Goal: Transaction & Acquisition: Purchase product/service

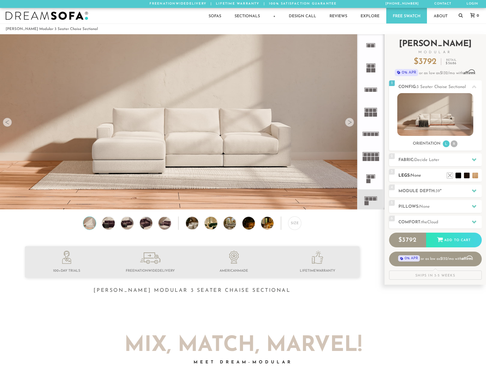
click at [437, 179] on div "3 Legs: None $0 $199 Nailheads:" at bounding box center [435, 175] width 93 height 13
click at [434, 173] on h2 "Legs: None" at bounding box center [440, 175] width 83 height 7
click at [470, 160] on div at bounding box center [475, 160] width 12 height 12
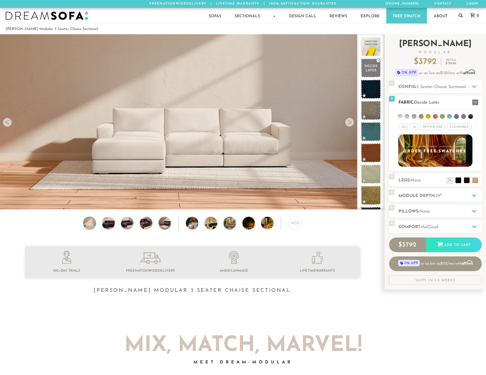
click at [444, 116] on li at bounding box center [442, 116] width 5 height 5
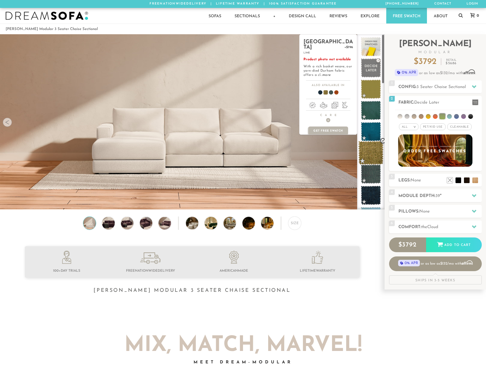
click at [377, 155] on span at bounding box center [371, 153] width 25 height 24
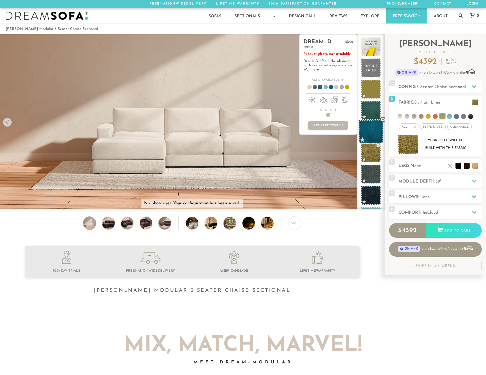
click at [371, 128] on span at bounding box center [371, 132] width 25 height 24
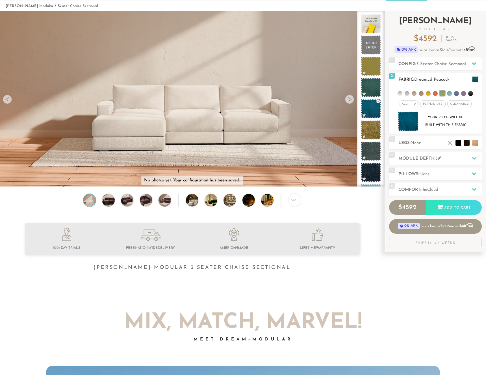
scroll to position [18, 0]
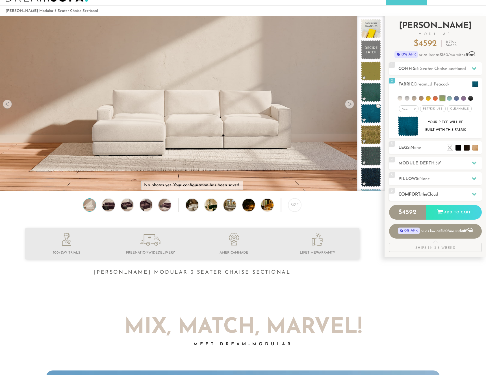
click at [453, 195] on h2 "Comfort: the Cloud" at bounding box center [440, 194] width 83 height 7
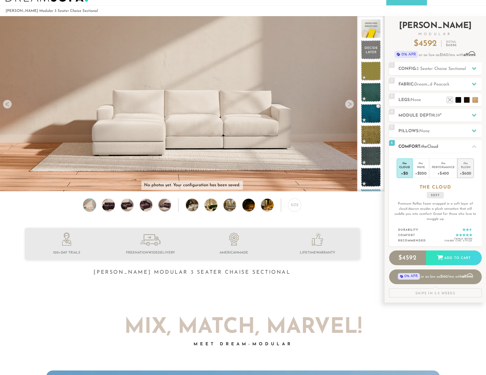
click at [462, 170] on div "+$600" at bounding box center [466, 173] width 12 height 8
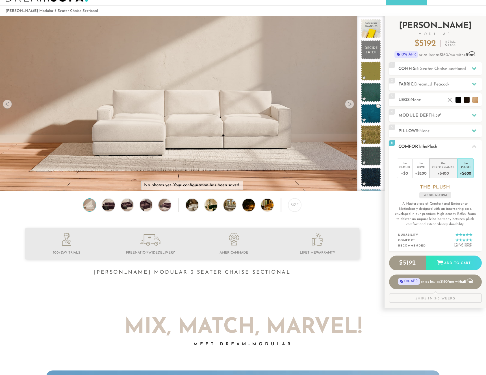
click at [439, 170] on div "+$400" at bounding box center [443, 173] width 23 height 8
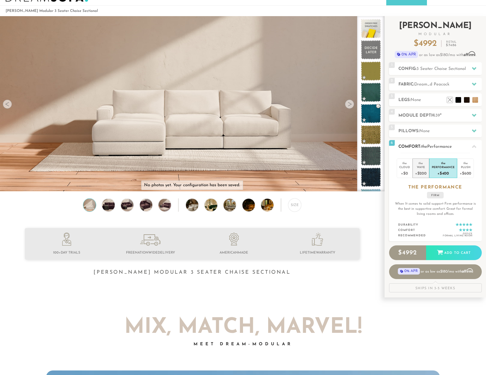
click at [421, 170] on div "+$200" at bounding box center [421, 173] width 12 height 8
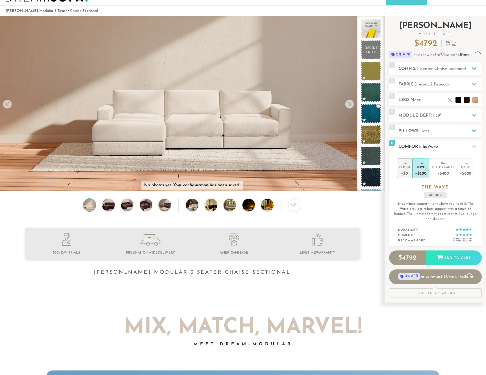
click at [406, 170] on div "+$0" at bounding box center [405, 173] width 11 height 8
click at [429, 171] on li "the Wave +$200" at bounding box center [421, 168] width 17 height 20
click at [468, 172] on div "+$600" at bounding box center [466, 173] width 12 height 8
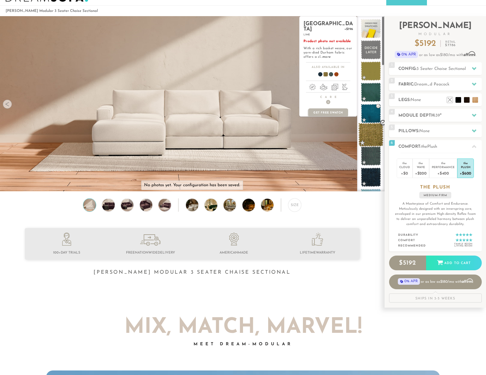
click at [376, 139] on span at bounding box center [371, 135] width 25 height 24
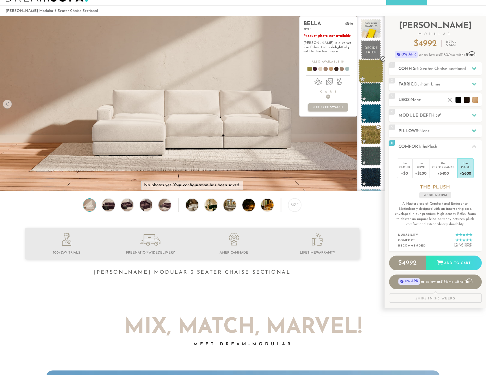
click at [371, 67] on span at bounding box center [371, 71] width 25 height 24
click at [374, 95] on span at bounding box center [371, 92] width 25 height 24
click at [373, 121] on span at bounding box center [371, 114] width 25 height 24
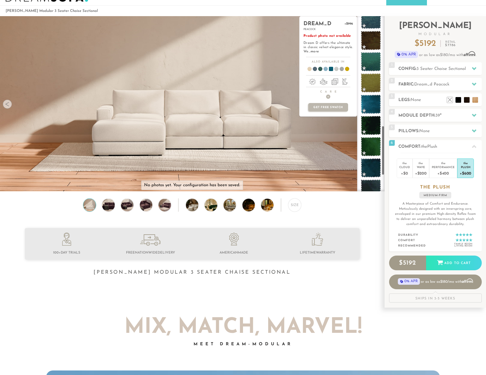
scroll to position [444, 0]
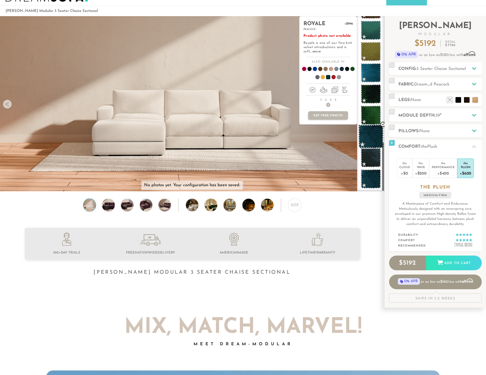
click at [375, 136] on span at bounding box center [371, 136] width 25 height 24
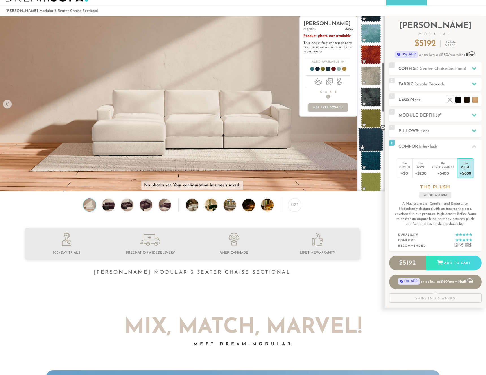
scroll to position [0, 0]
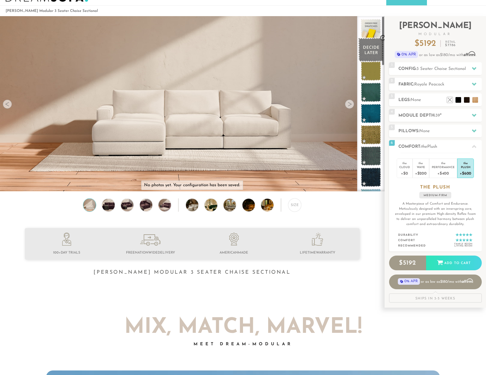
click at [371, 44] on span at bounding box center [371, 50] width 25 height 24
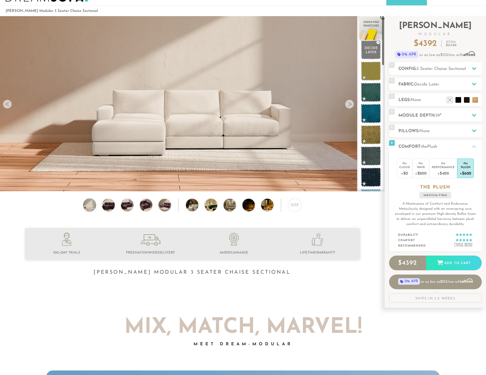
click at [368, 22] on span at bounding box center [371, 29] width 25 height 24
click at [337, 204] on div "Size" at bounding box center [192, 206] width 385 height 16
click at [350, 105] on div at bounding box center [349, 104] width 9 height 9
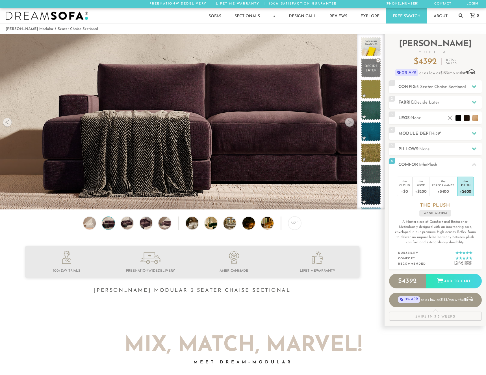
click at [349, 125] on div at bounding box center [349, 122] width 9 height 9
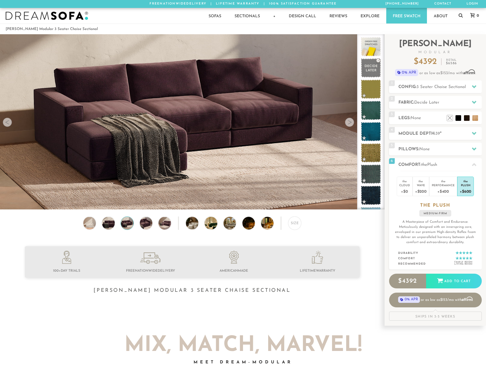
click at [349, 125] on div at bounding box center [349, 122] width 9 height 9
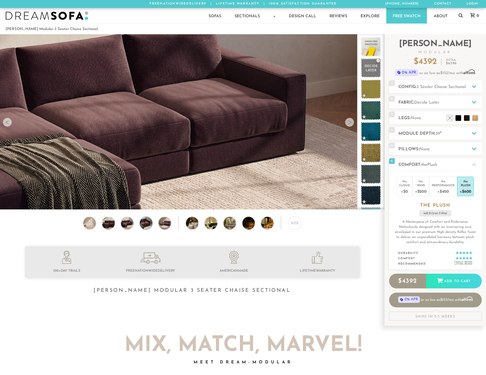
click at [349, 125] on div at bounding box center [349, 122] width 9 height 9
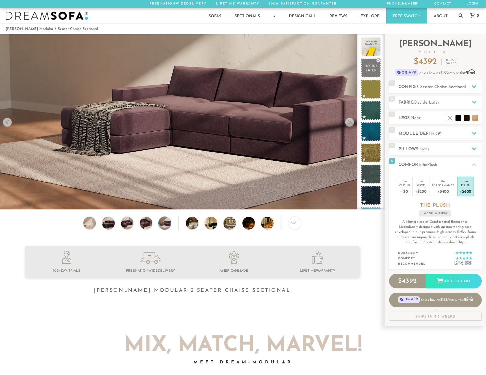
click at [349, 125] on div at bounding box center [349, 122] width 9 height 9
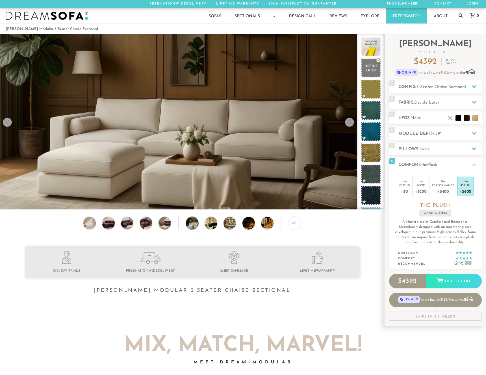
click at [349, 125] on div at bounding box center [349, 122] width 9 height 9
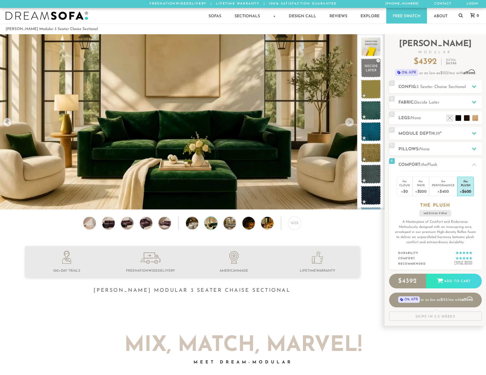
click at [349, 125] on div at bounding box center [349, 122] width 9 height 9
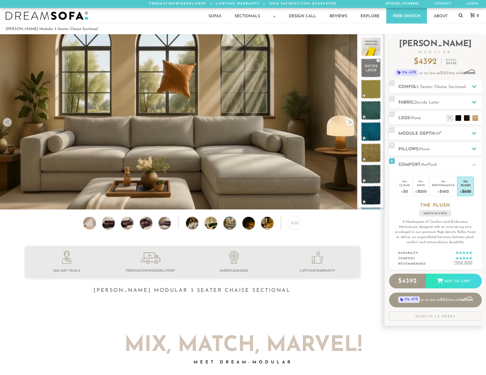
click at [349, 125] on div at bounding box center [349, 122] width 9 height 9
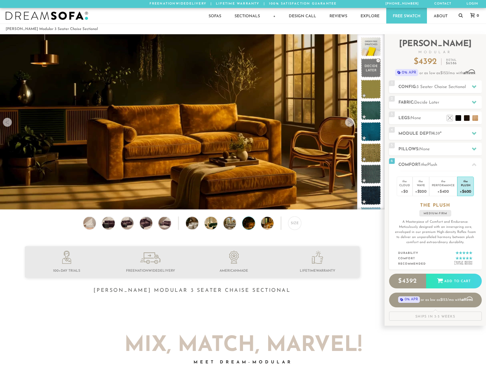
click at [349, 125] on div at bounding box center [349, 122] width 9 height 9
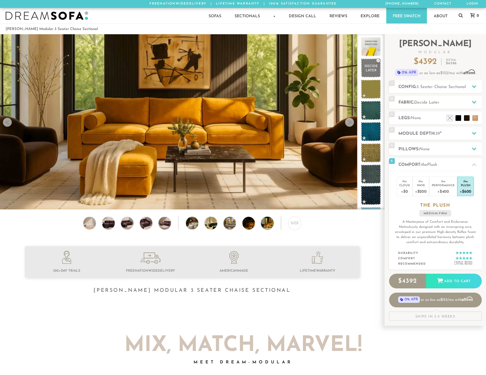
click at [349, 125] on div at bounding box center [349, 122] width 9 height 9
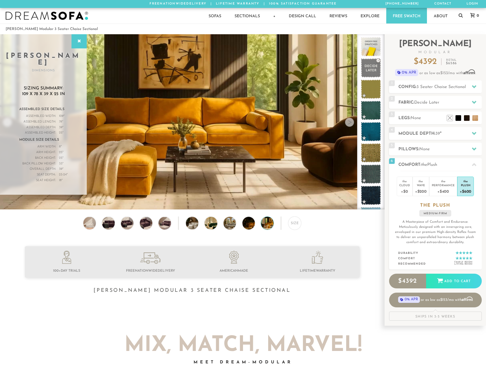
click at [349, 125] on div at bounding box center [349, 122] width 9 height 9
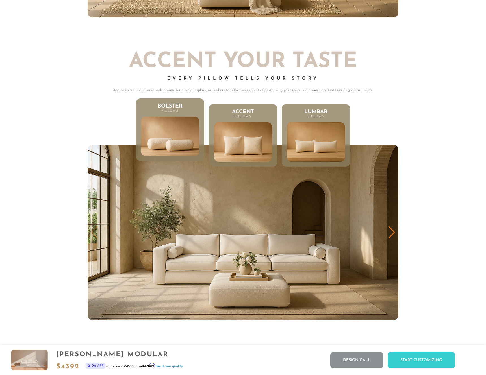
scroll to position [2808, 0]
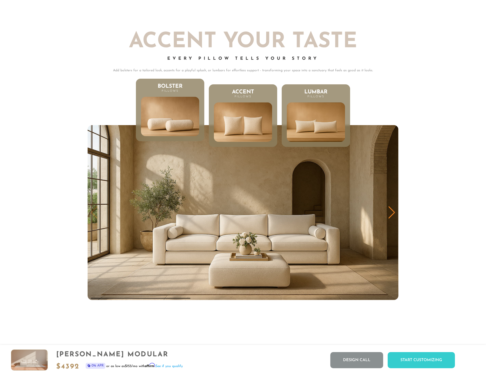
click at [391, 215] on div "Next slide" at bounding box center [392, 212] width 8 height 12
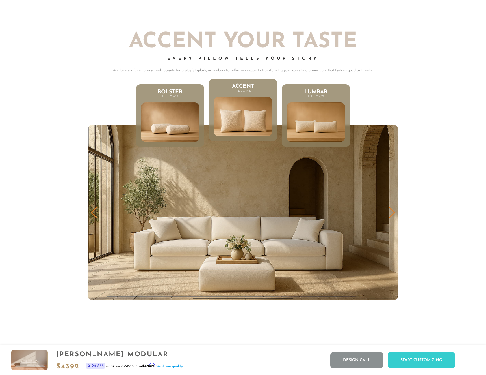
click at [391, 215] on div "Next slide" at bounding box center [392, 212] width 8 height 12
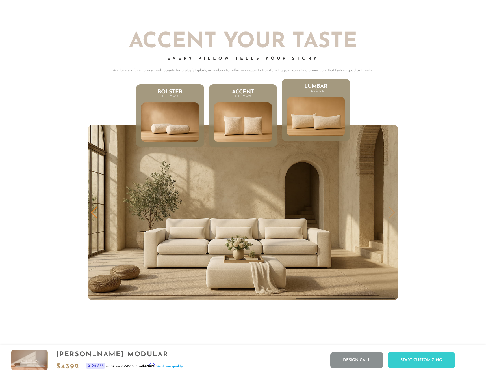
click at [100, 212] on img "3 / 3" at bounding box center [243, 212] width 311 height 175
click at [92, 213] on div "Previous slide" at bounding box center [94, 212] width 8 height 12
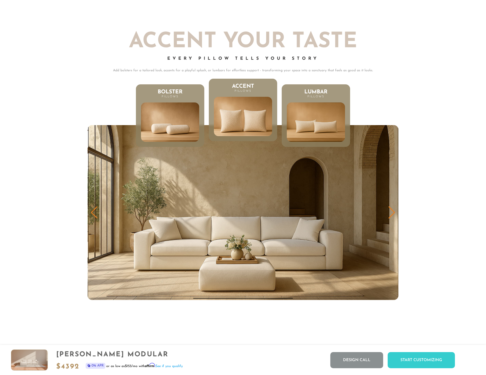
click at [92, 213] on div "Previous slide" at bounding box center [94, 212] width 8 height 12
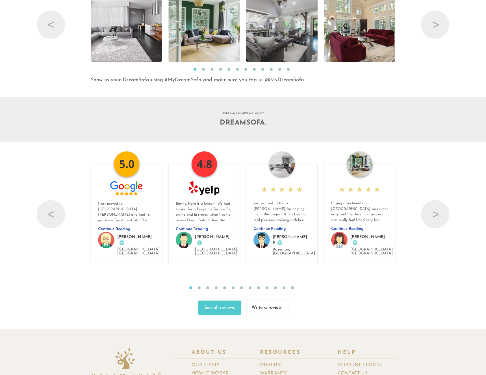
scroll to position [6126, 0]
